Goal: Information Seeking & Learning: Learn about a topic

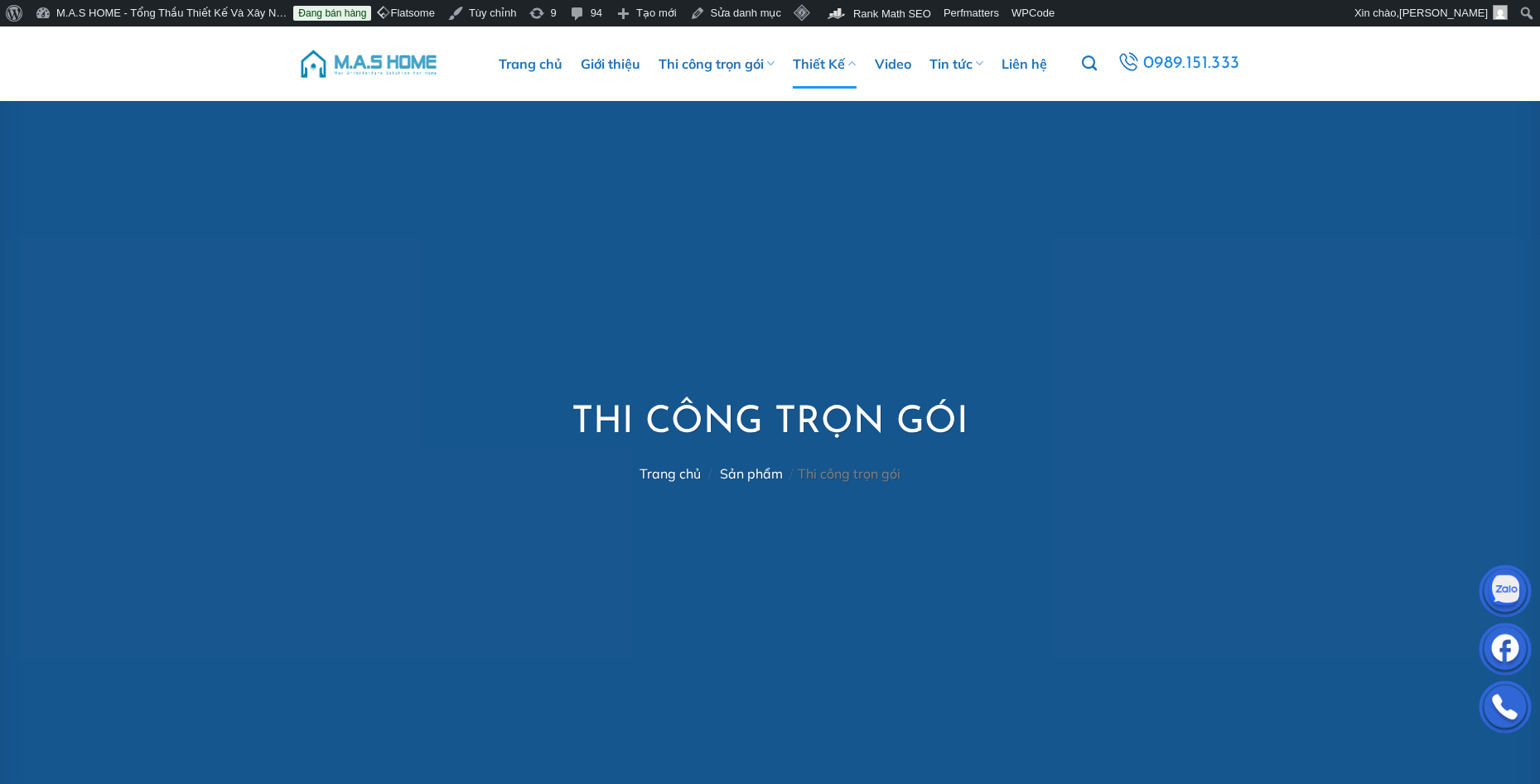
click at [818, 62] on link "Thiết Kế" at bounding box center [825, 64] width 63 height 50
click at [1091, 63] on icon "Tìm kiếm" at bounding box center [1089, 64] width 15 height 18
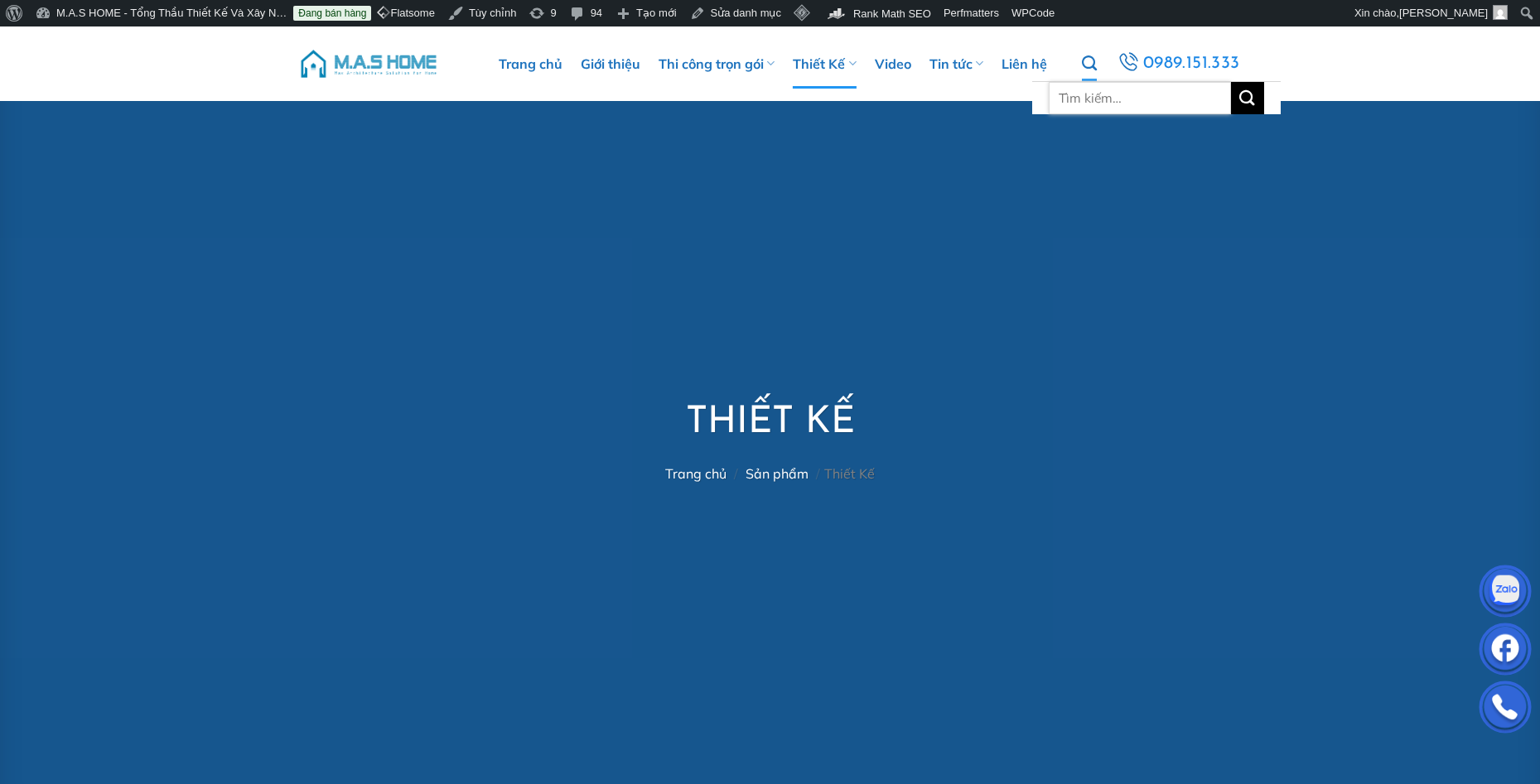
click at [1094, 96] on input "Tìm kiếm:" at bounding box center [1139, 98] width 182 height 32
click at [1145, 138] on div at bounding box center [770, 417] width 1540 height 781
click at [1094, 70] on icon "Tìm kiếm" at bounding box center [1089, 64] width 15 height 18
click at [1094, 64] on icon "Tìm kiếm" at bounding box center [1089, 64] width 15 height 18
click at [1101, 94] on input "Tìm kiếm:" at bounding box center [1139, 98] width 182 height 32
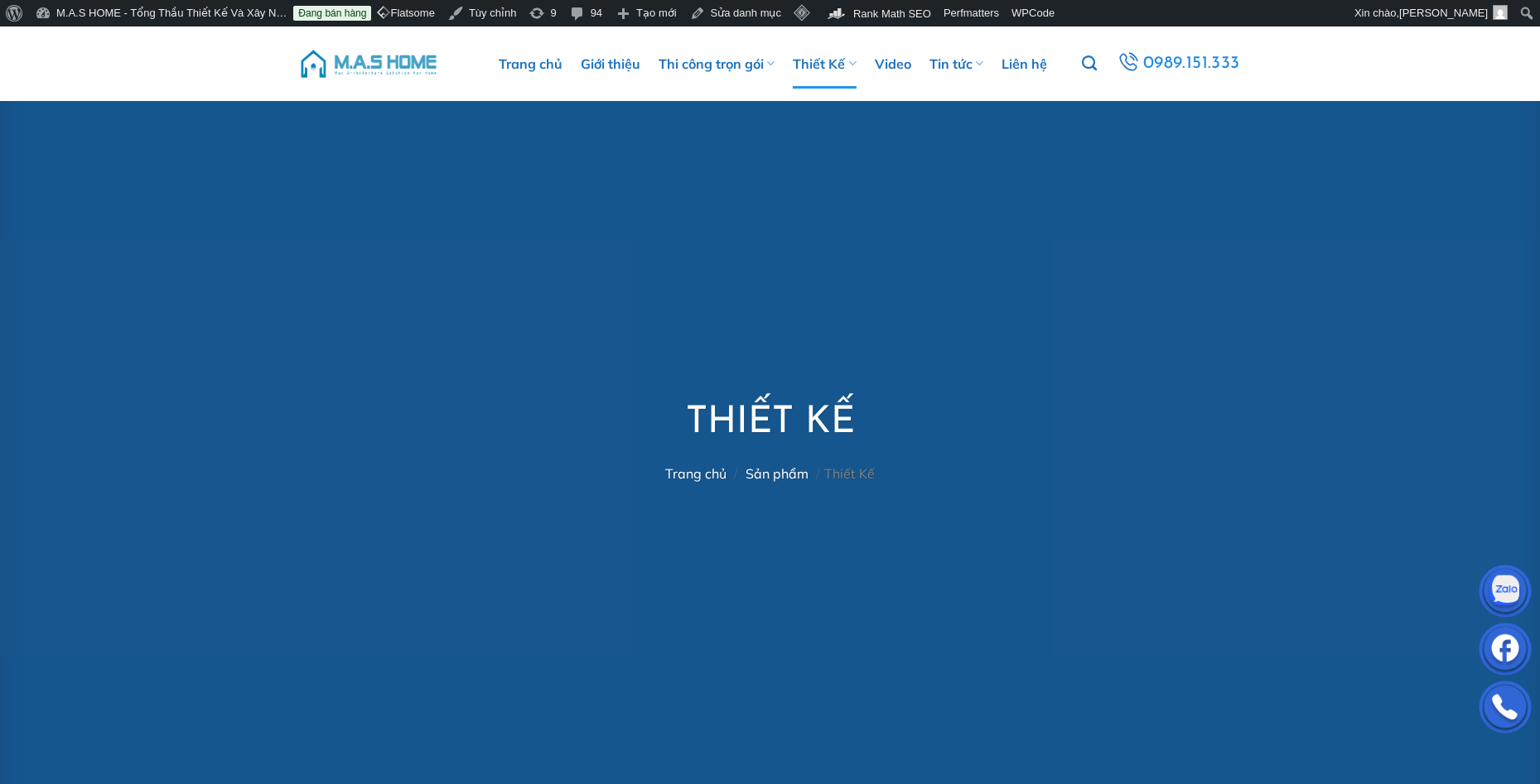
click at [1155, 141] on div at bounding box center [770, 417] width 1540 height 781
click at [1097, 73] on link "Tìm kiếm" at bounding box center [1089, 64] width 15 height 35
click at [1094, 60] on icon "Tìm kiếm" at bounding box center [1089, 64] width 15 height 18
click at [1096, 94] on input "Tìm kiếm:" at bounding box center [1139, 98] width 182 height 32
type input "thịnh"
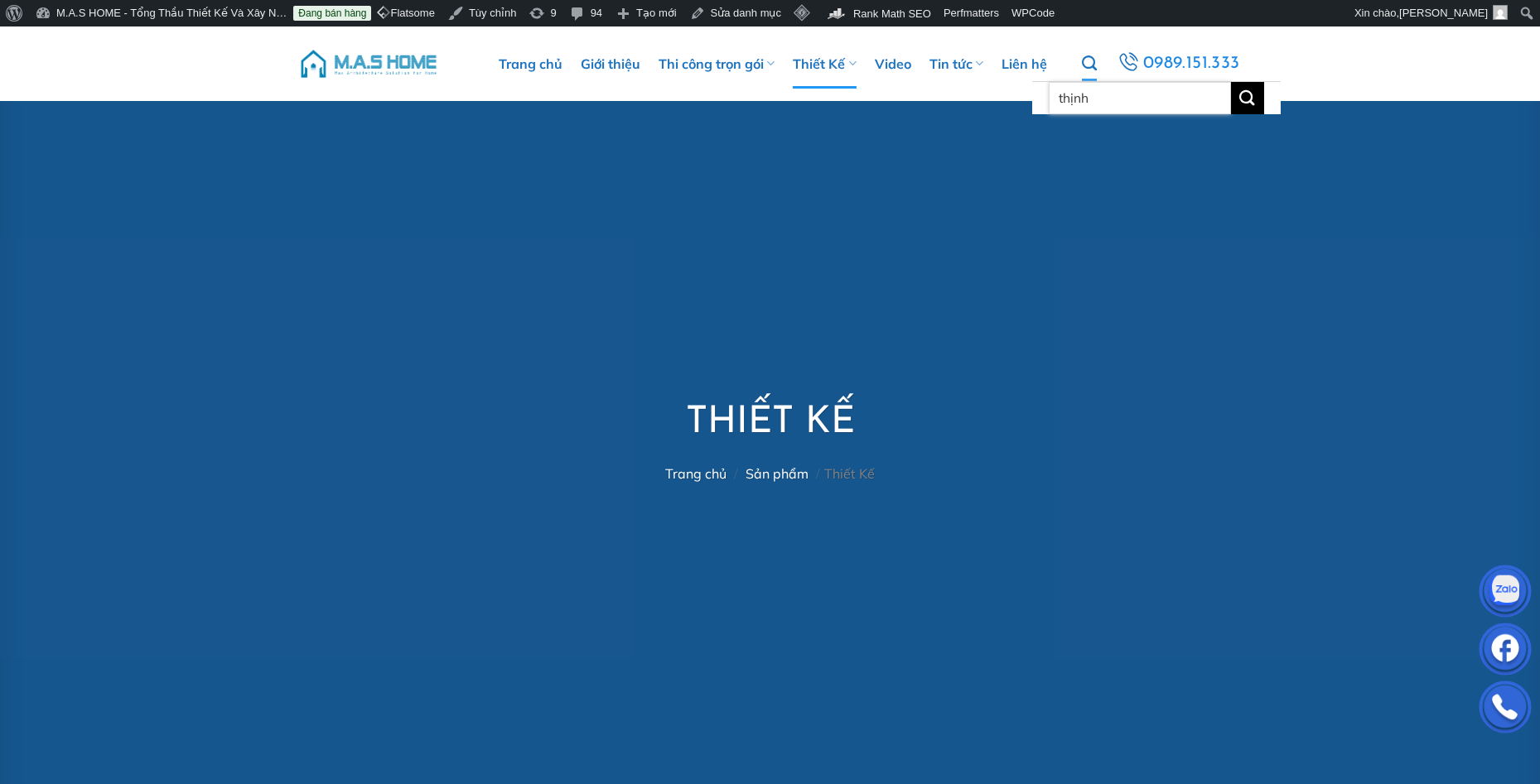
click at [1231, 82] on button "Gửi" at bounding box center [1248, 98] width 33 height 32
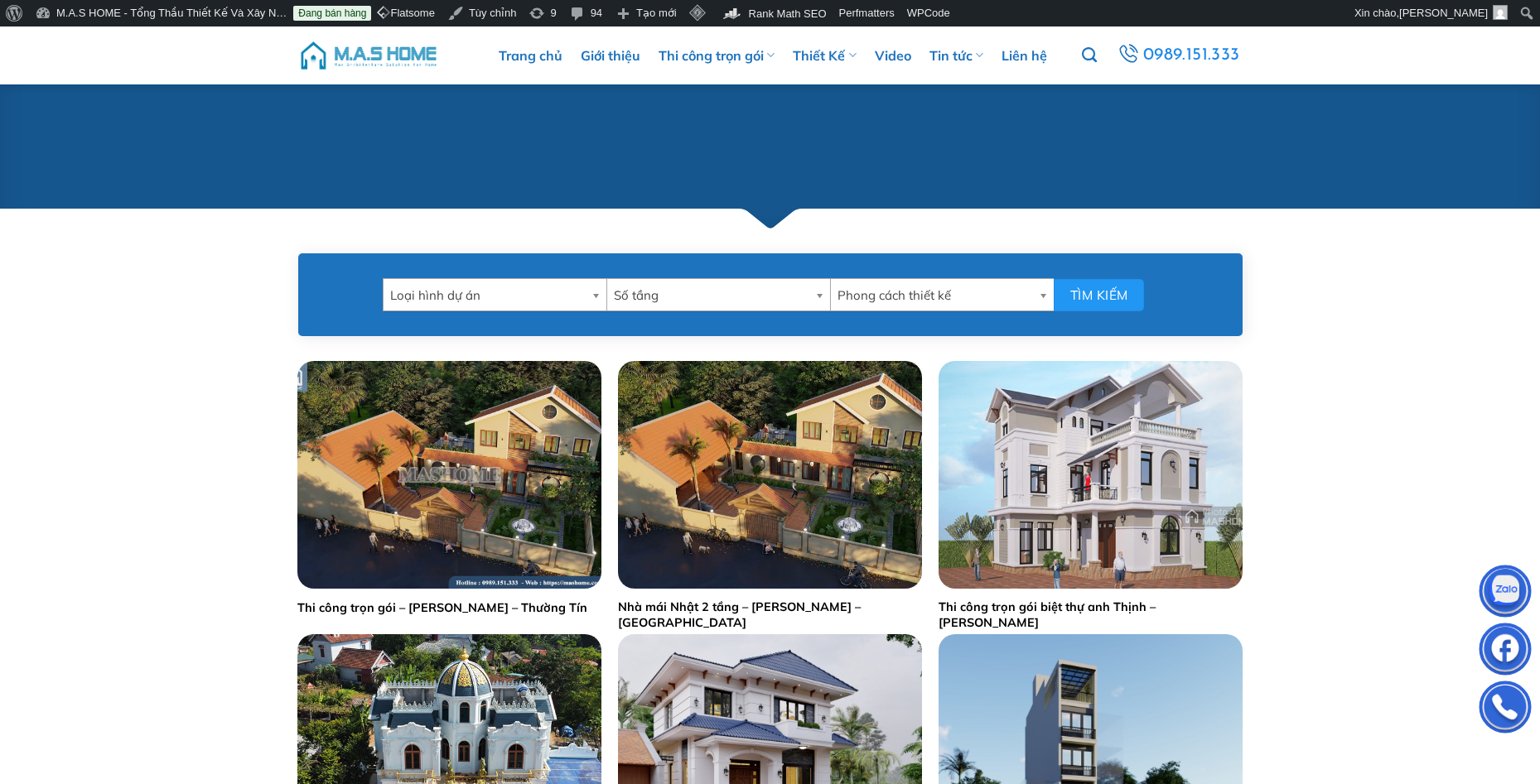
scroll to position [828, 0]
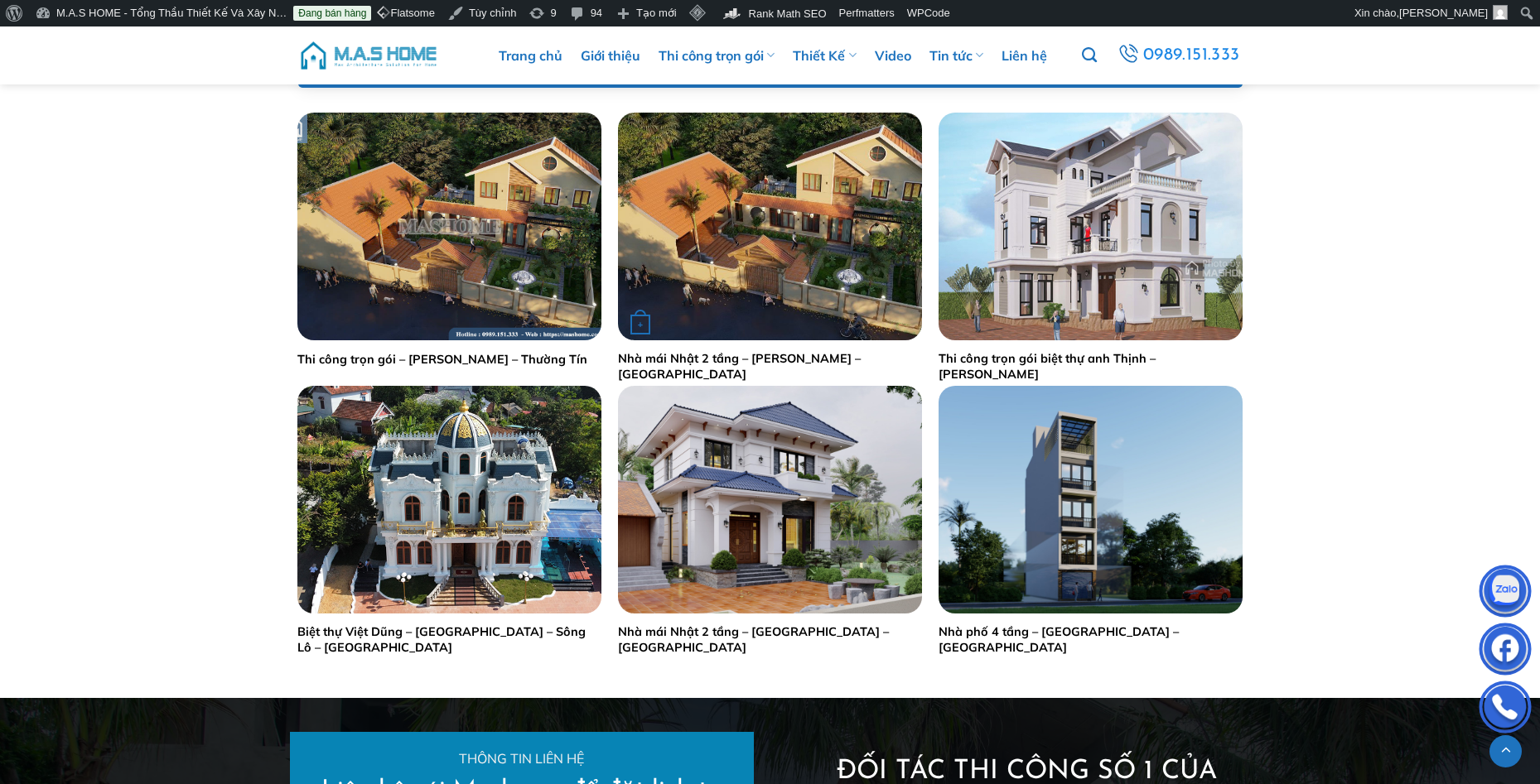
click at [763, 315] on img "Nhà mái Nhật 2 tầng - Anh Thịnh - Thường Tín" at bounding box center [770, 226] width 304 height 228
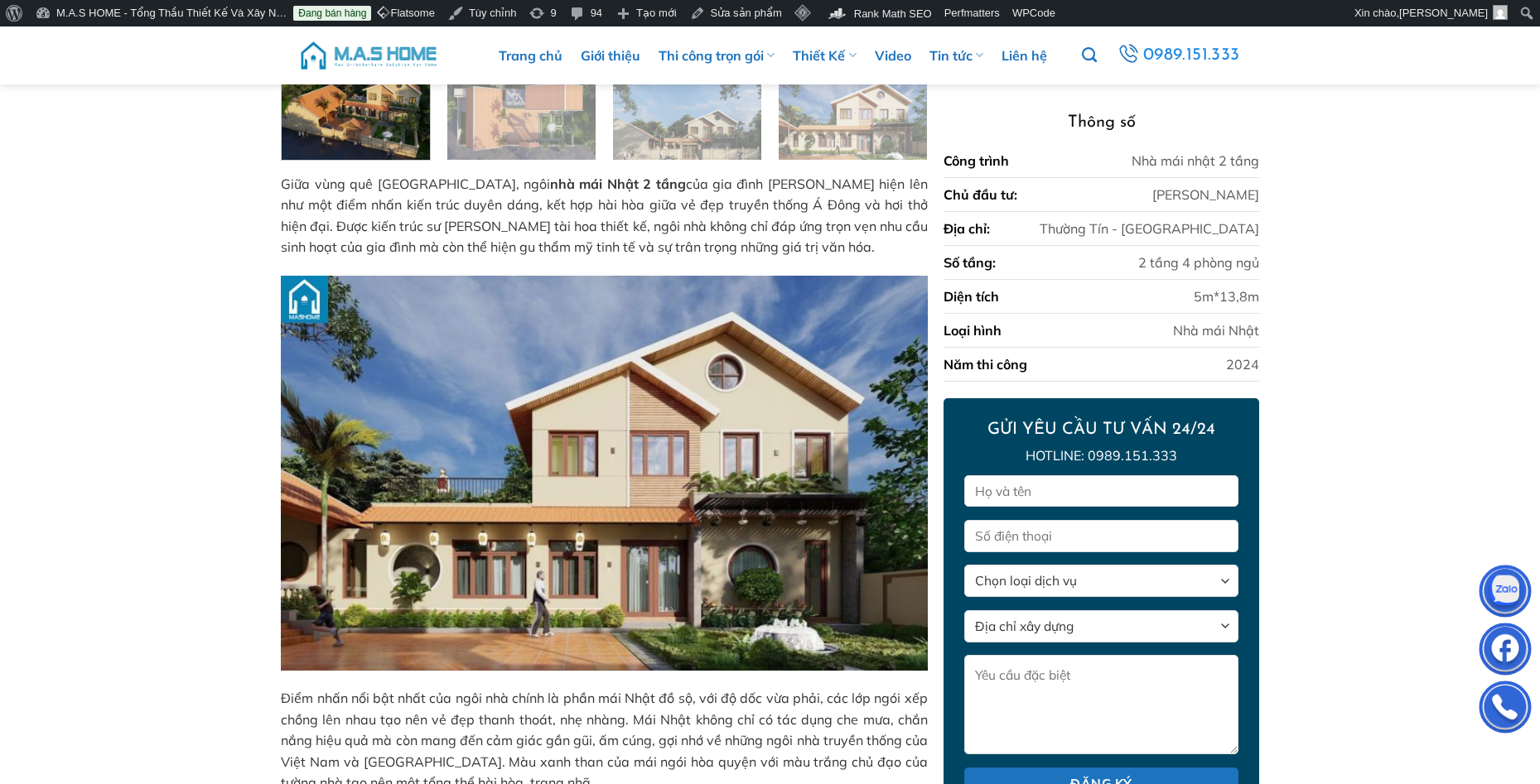
scroll to position [135, 0]
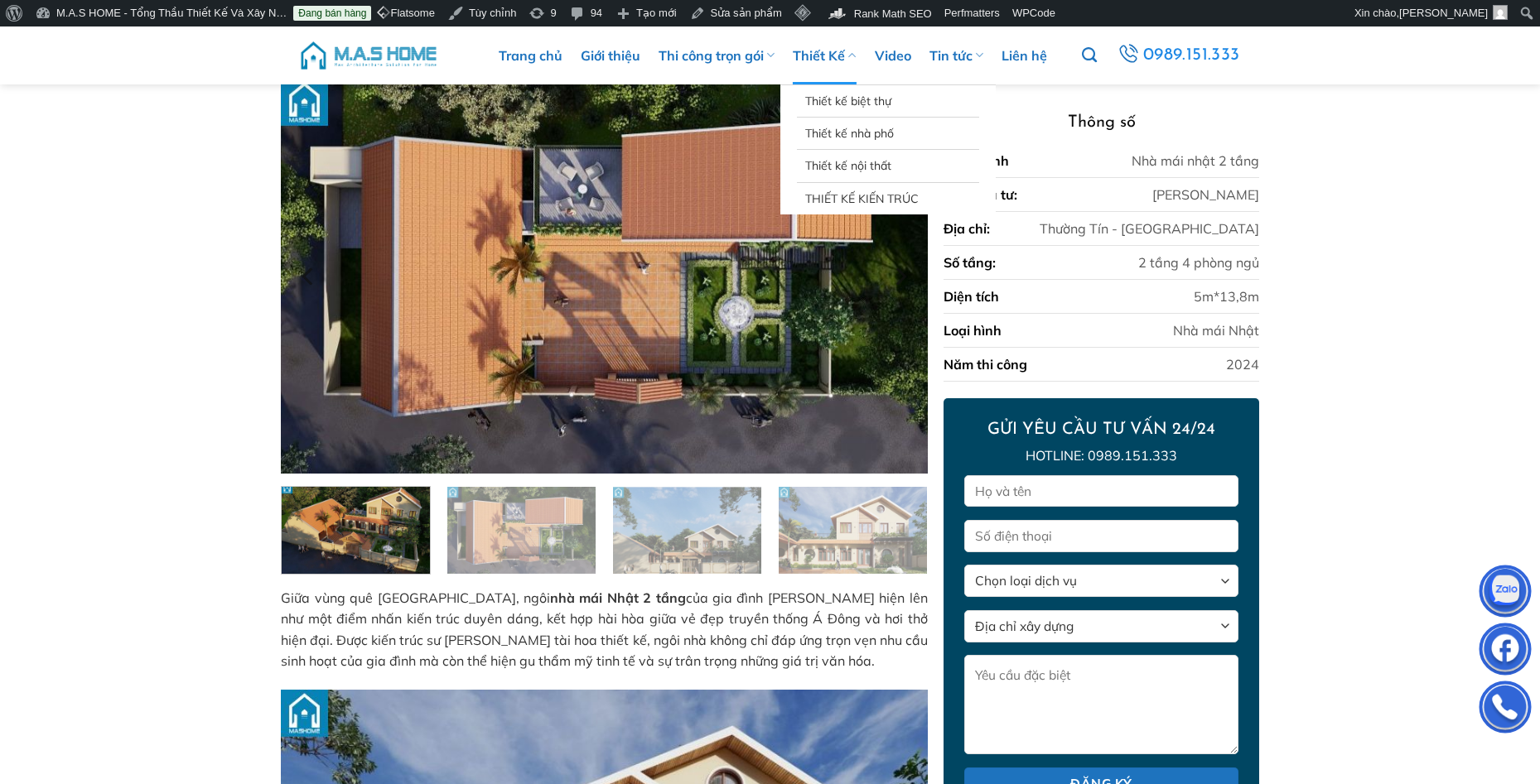
click at [806, 60] on link "Thiết Kế" at bounding box center [825, 55] width 63 height 58
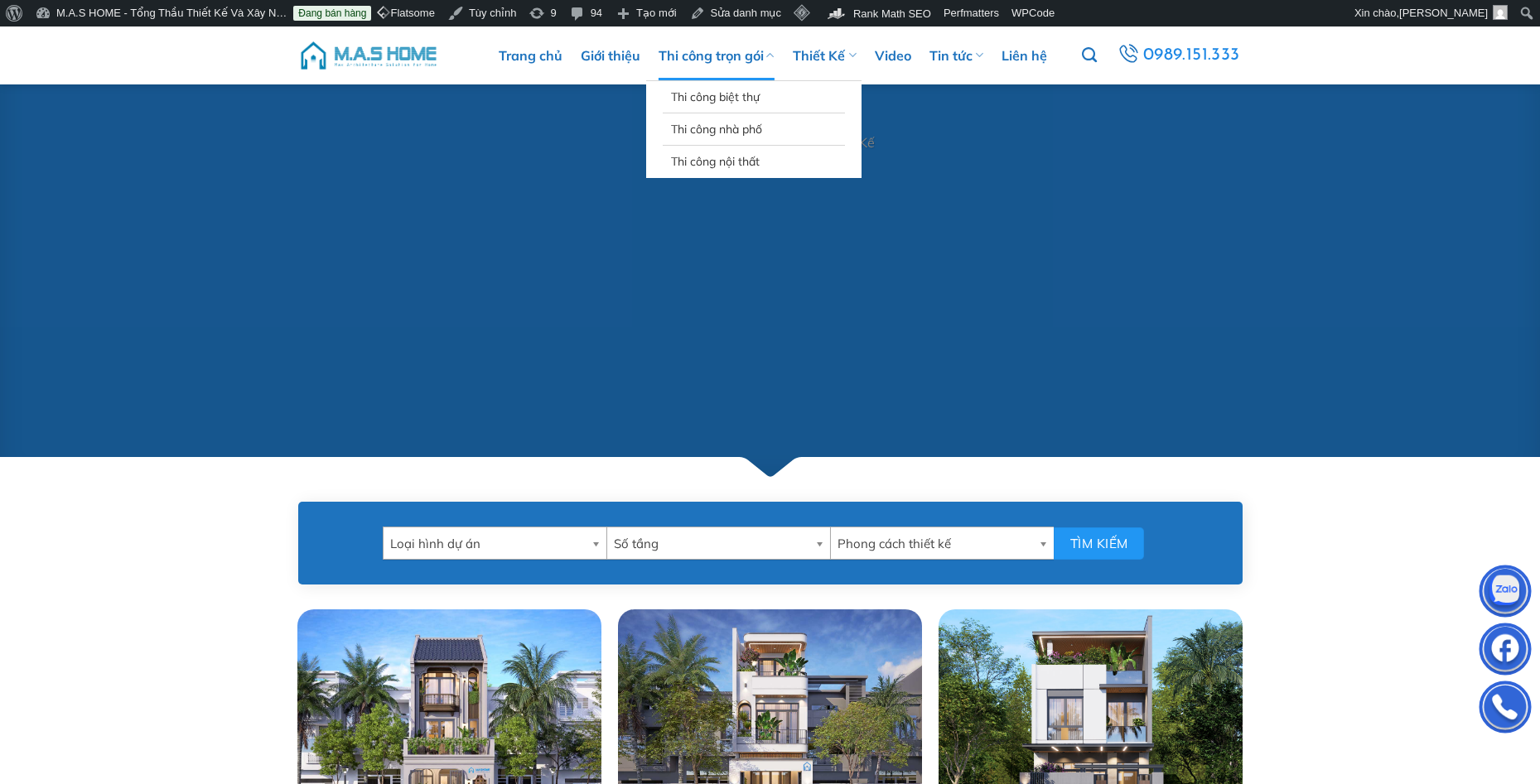
scroll to position [248, 0]
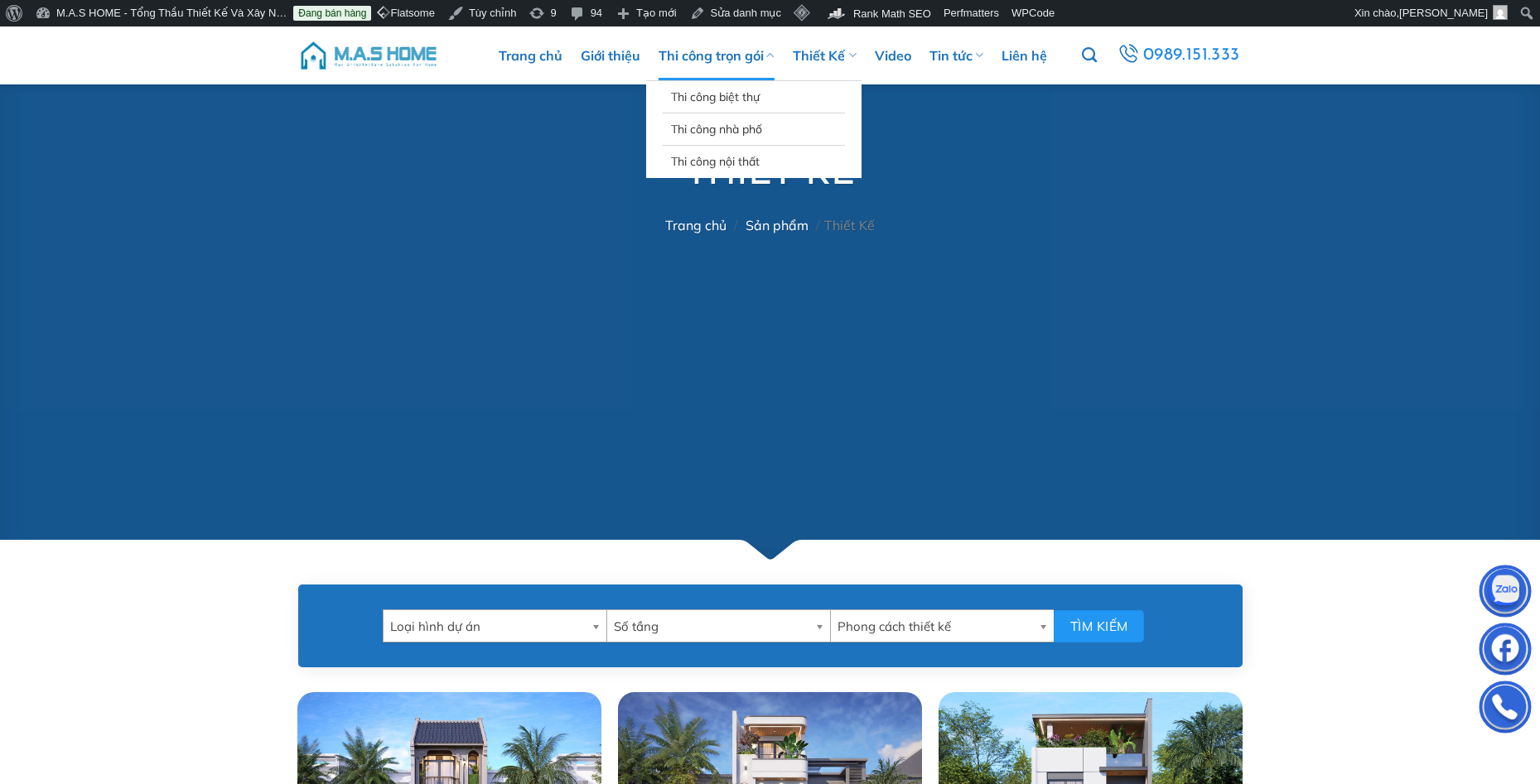
click at [692, 65] on link "Thi công trọn gói" at bounding box center [716, 55] width 116 height 50
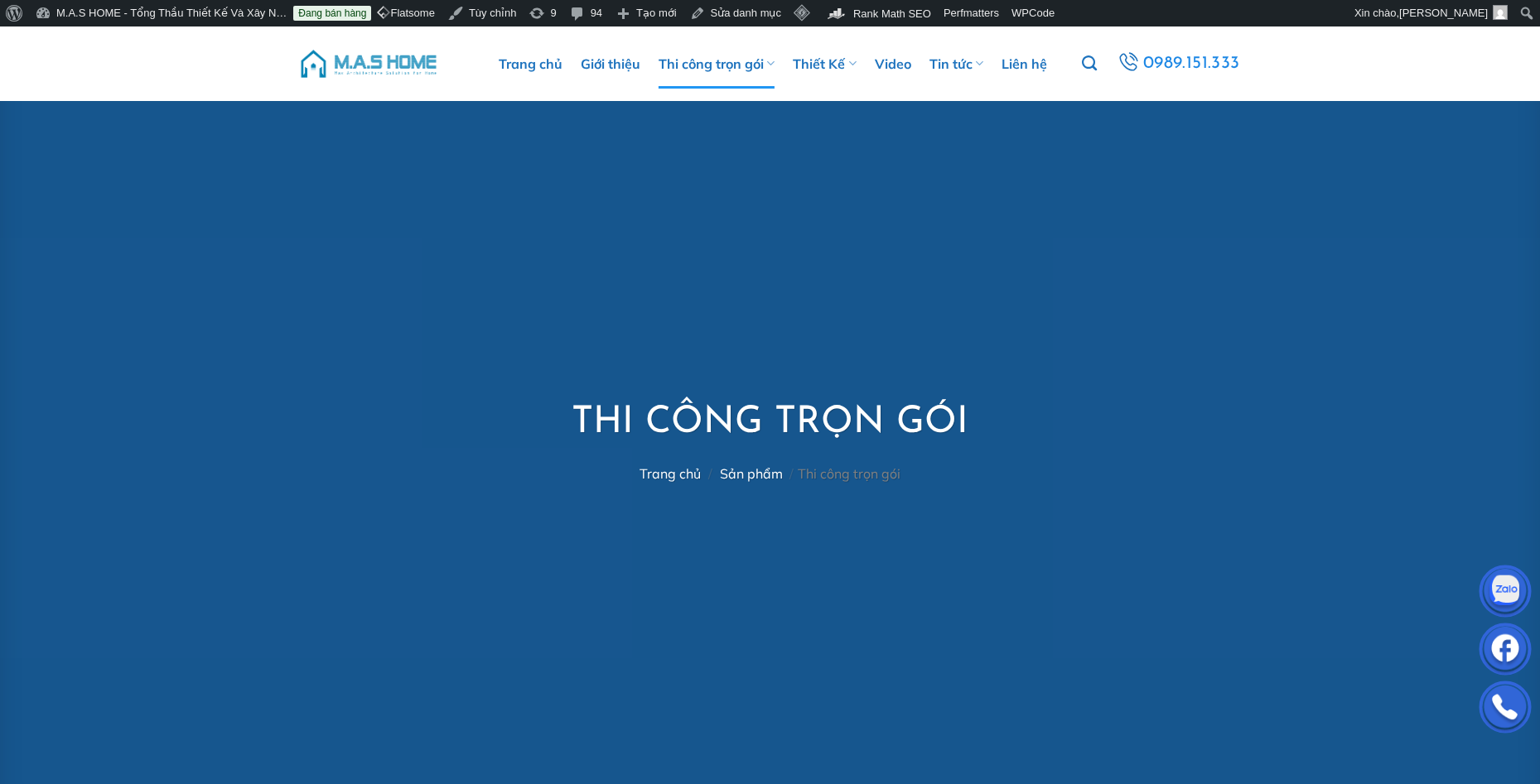
scroll to position [496, 0]
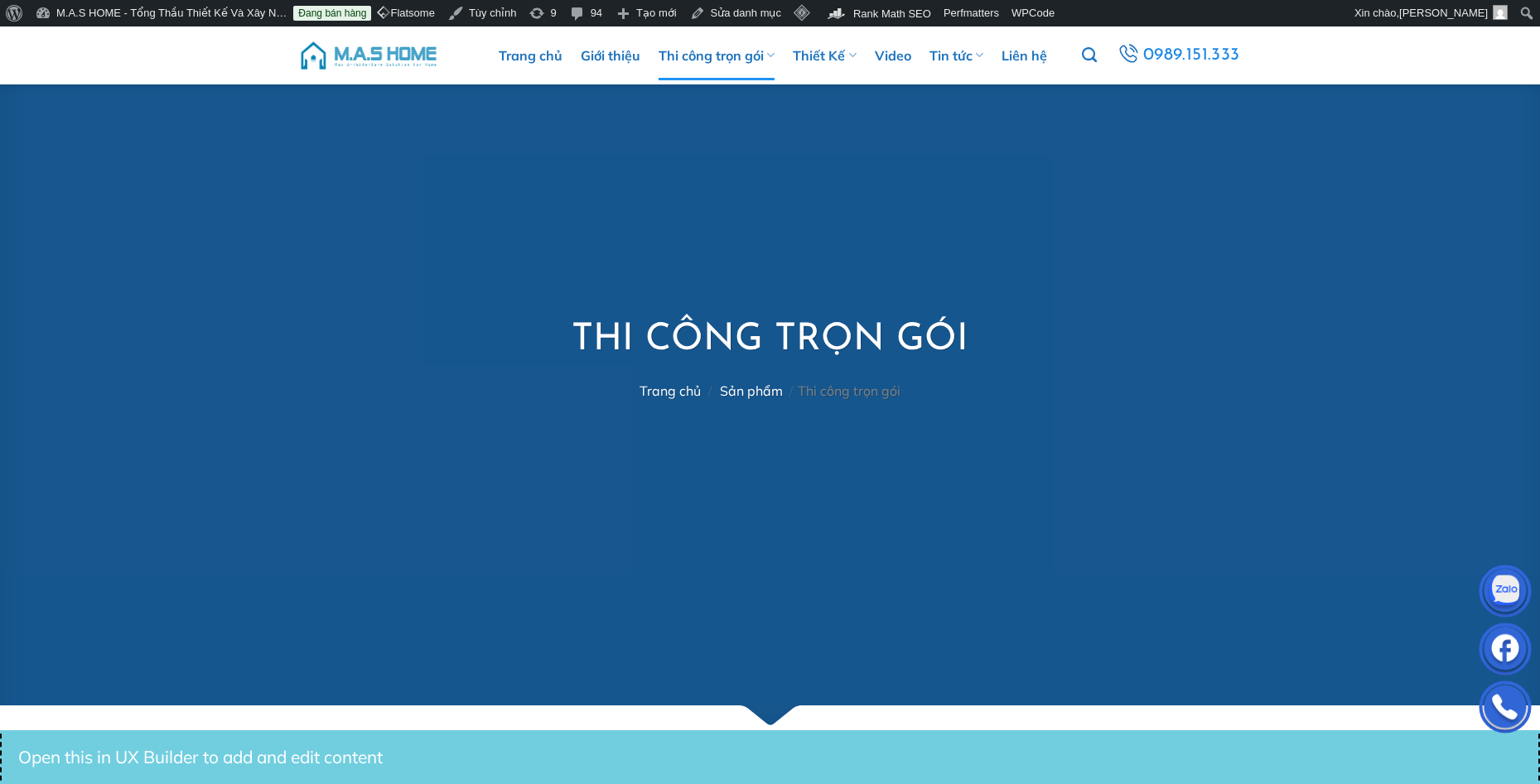
scroll to position [0, 0]
